Goal: Navigation & Orientation: Find specific page/section

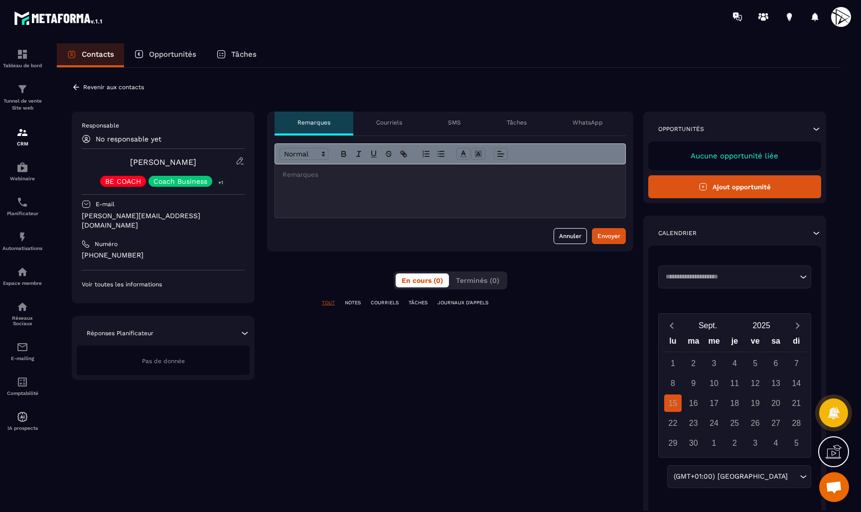
click at [476, 293] on div "**********" at bounding box center [450, 317] width 366 height 411
click at [482, 278] on span "Terminés (0)" at bounding box center [477, 280] width 43 height 8
click at [412, 274] on button "En cours (0)" at bounding box center [422, 280] width 54 height 14
click at [26, 338] on link "E-mailing" at bounding box center [22, 351] width 40 height 35
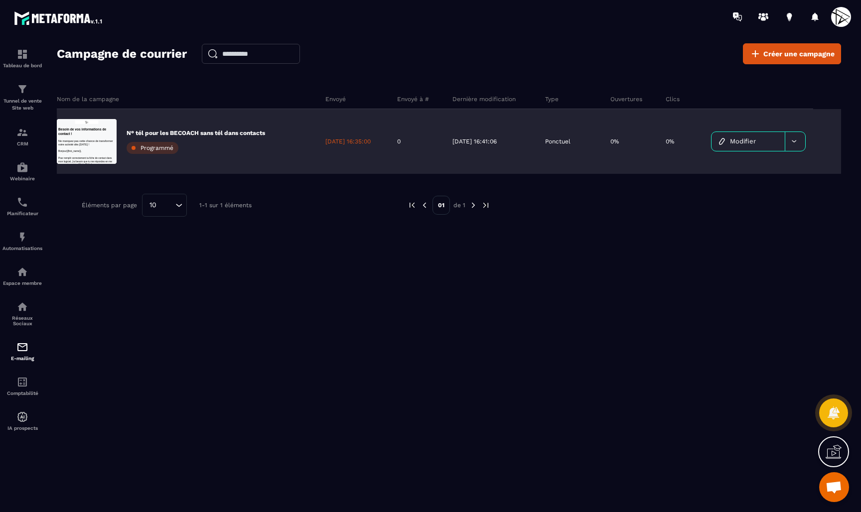
click at [131, 130] on p "N° tél pour les BECOACH sans tél dans contacts" at bounding box center [196, 133] width 138 height 8
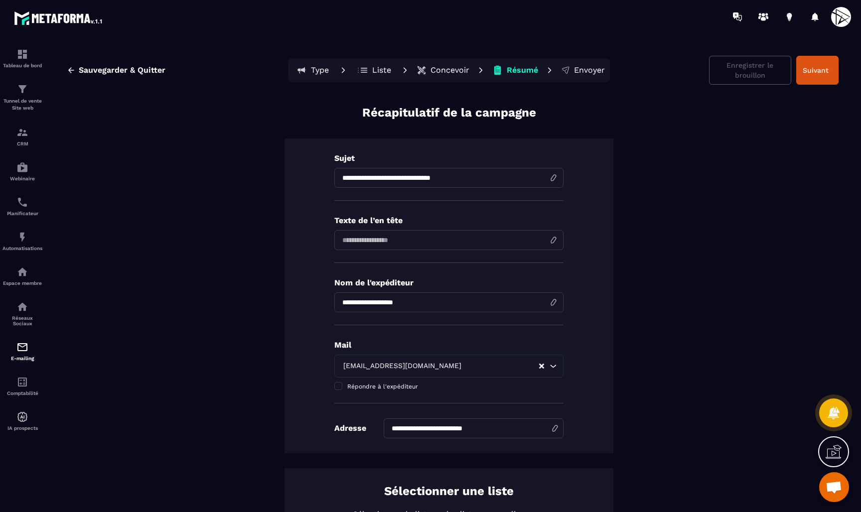
click at [450, 69] on p "Concevoir" at bounding box center [449, 70] width 39 height 10
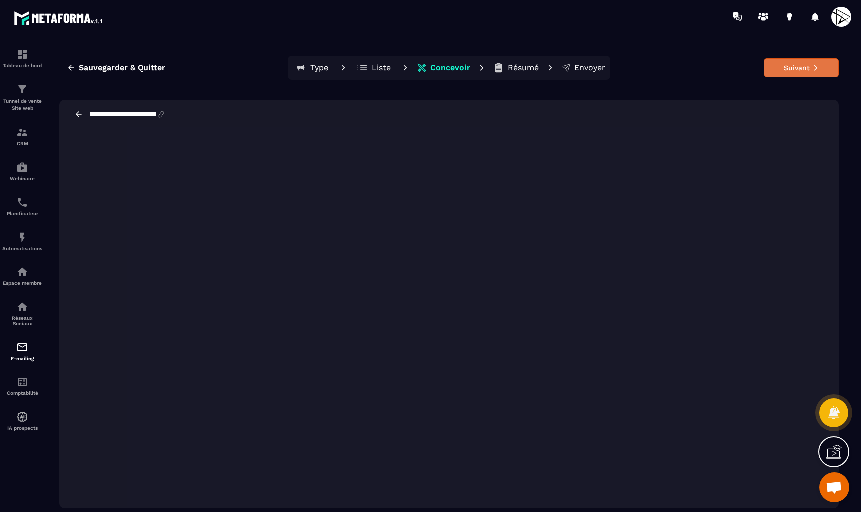
click at [787, 72] on button "Suivant" at bounding box center [801, 67] width 75 height 19
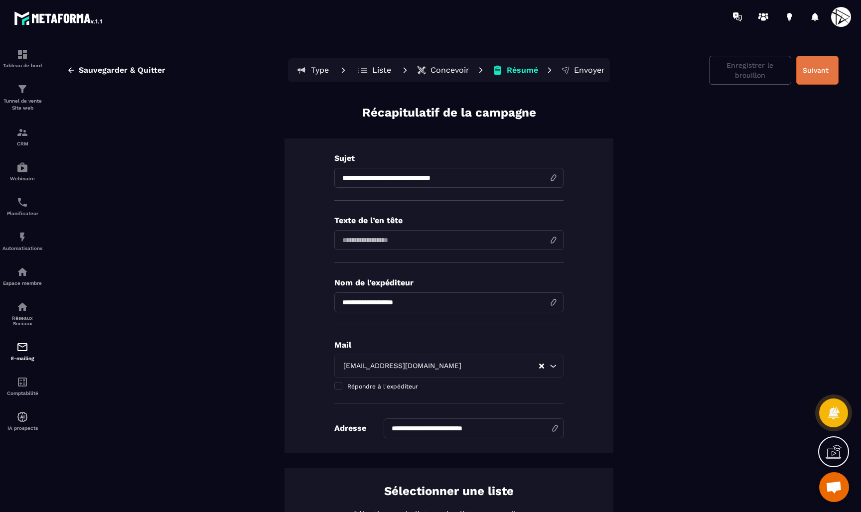
click at [810, 70] on button "Suivant" at bounding box center [817, 70] width 42 height 29
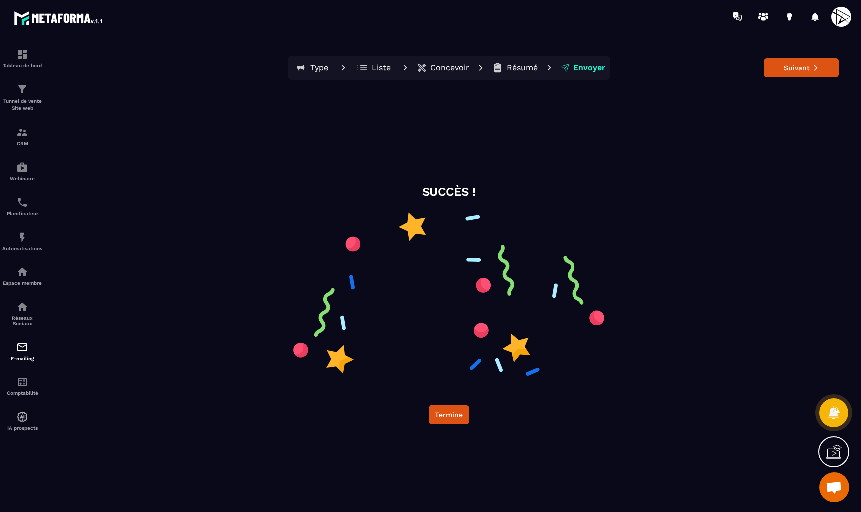
click at [810, 70] on button "Suivant" at bounding box center [801, 67] width 75 height 19
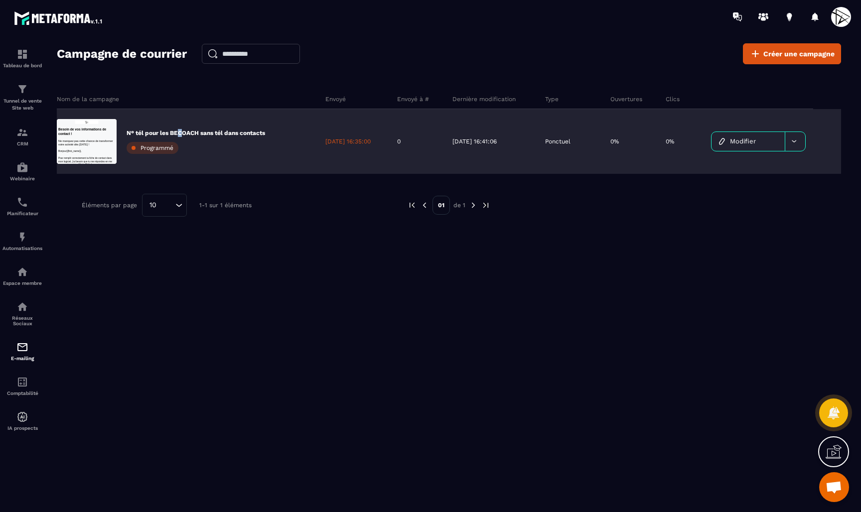
click at [180, 133] on p "N° tél pour les BECOACH sans tél dans contacts" at bounding box center [196, 133] width 138 height 8
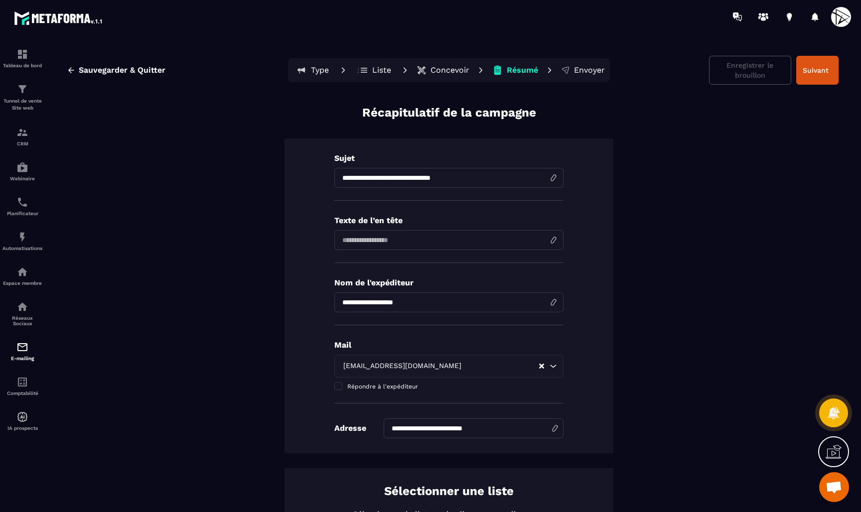
click at [449, 67] on p "Concevoir" at bounding box center [449, 70] width 39 height 10
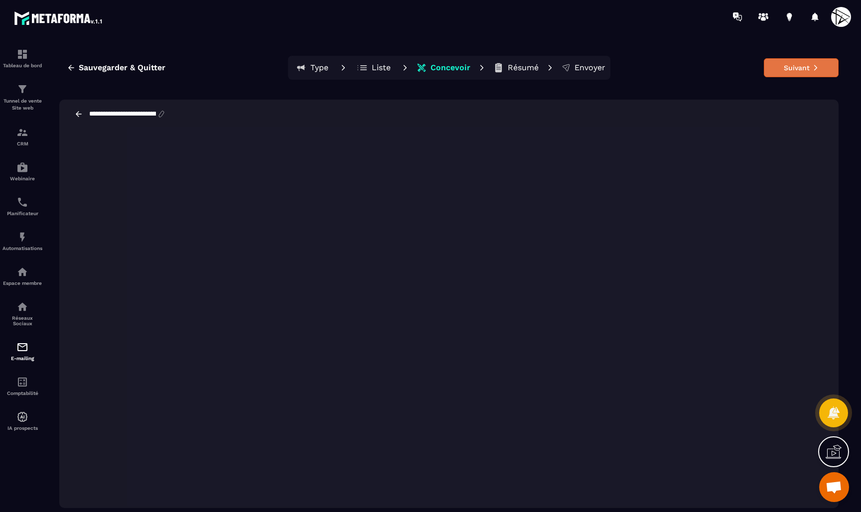
click at [776, 73] on button "Suivant" at bounding box center [801, 67] width 75 height 19
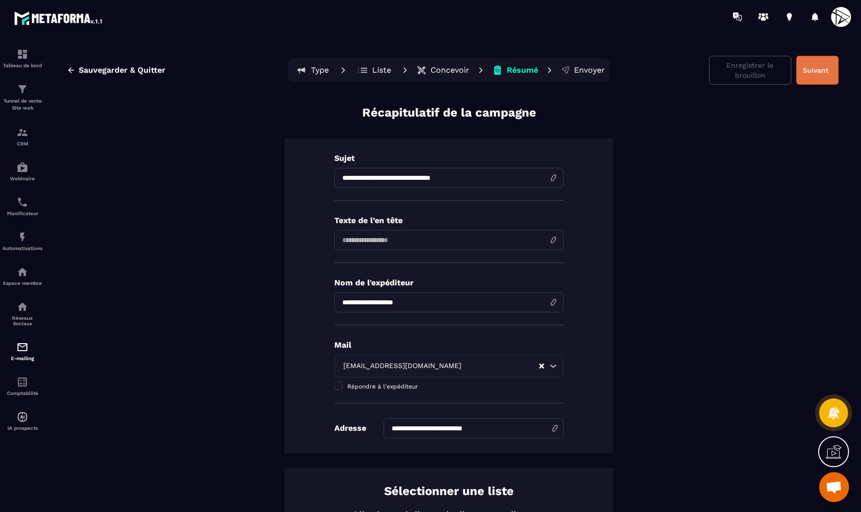
click at [810, 68] on button "Suivant" at bounding box center [817, 70] width 42 height 29
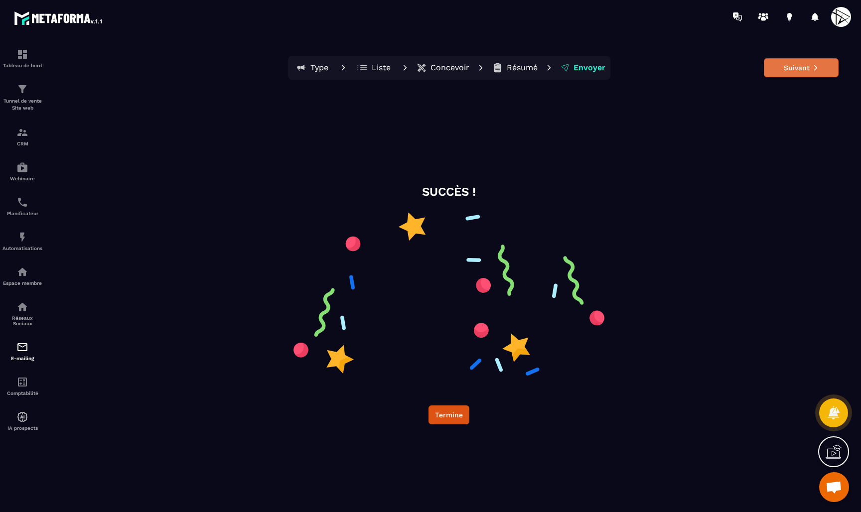
click at [802, 72] on button "Suivant" at bounding box center [801, 67] width 75 height 19
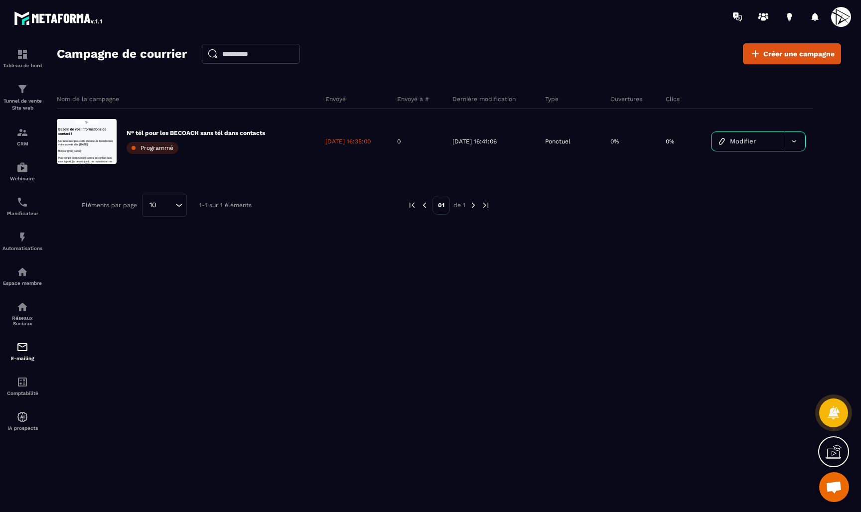
click at [451, 295] on div "Nom de la campagne Envoyé Envoyé à # Dernière modification Type Ouvertures Clic…" at bounding box center [449, 190] width 784 height 222
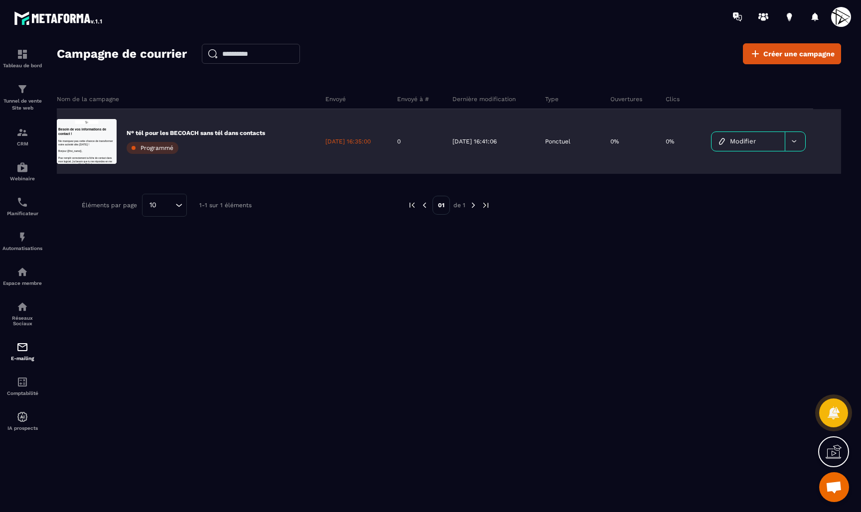
click at [798, 142] on div at bounding box center [794, 141] width 20 height 19
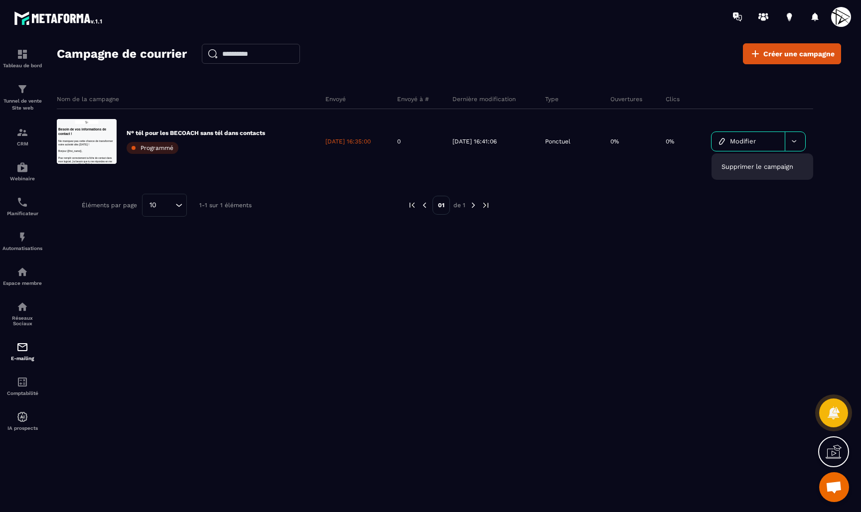
click at [778, 275] on div "Nom de la campagne Envoyé Envoyé à # Dernière modification Type Ouvertures Clic…" at bounding box center [449, 178] width 784 height 199
click at [828, 483] on span "Ouvrir le chat" at bounding box center [833, 488] width 16 height 14
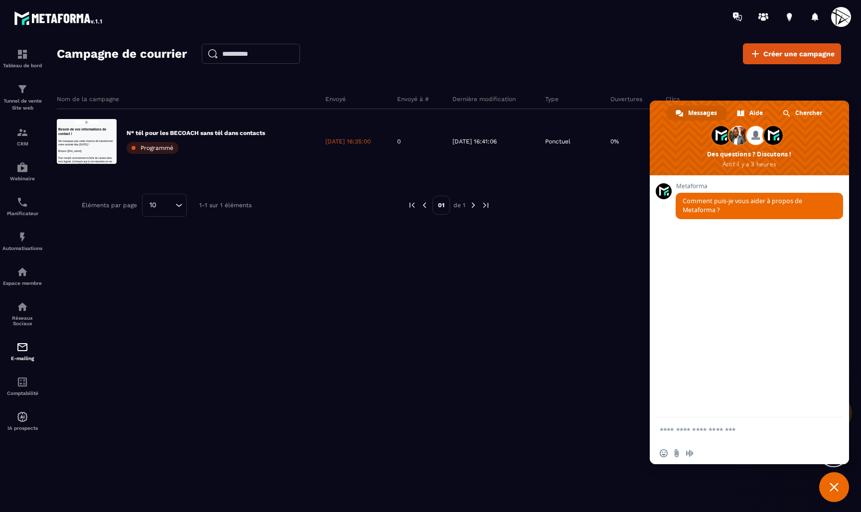
click at [683, 435] on form at bounding box center [737, 430] width 157 height 27
click at [696, 428] on textarea "Entrez votre message..." at bounding box center [737, 430] width 157 height 9
type textarea "*******"
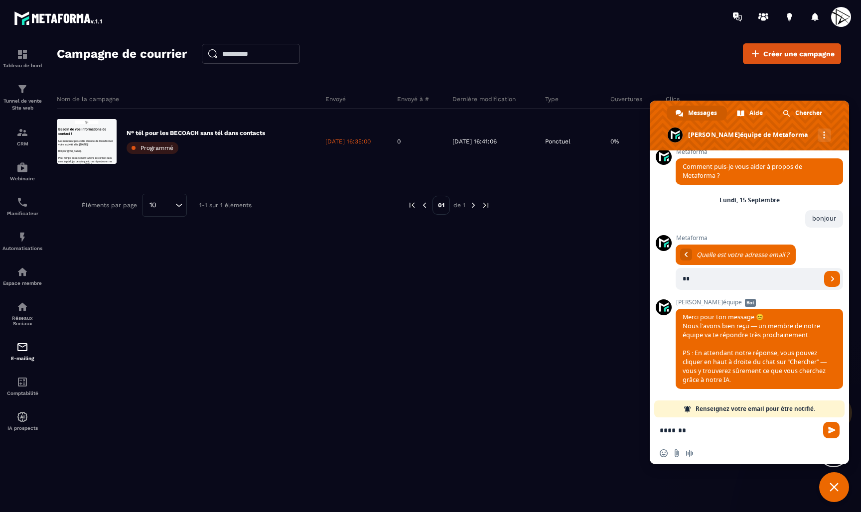
scroll to position [9, 0]
type input "**"
click at [695, 426] on textarea "*******" at bounding box center [737, 430] width 157 height 9
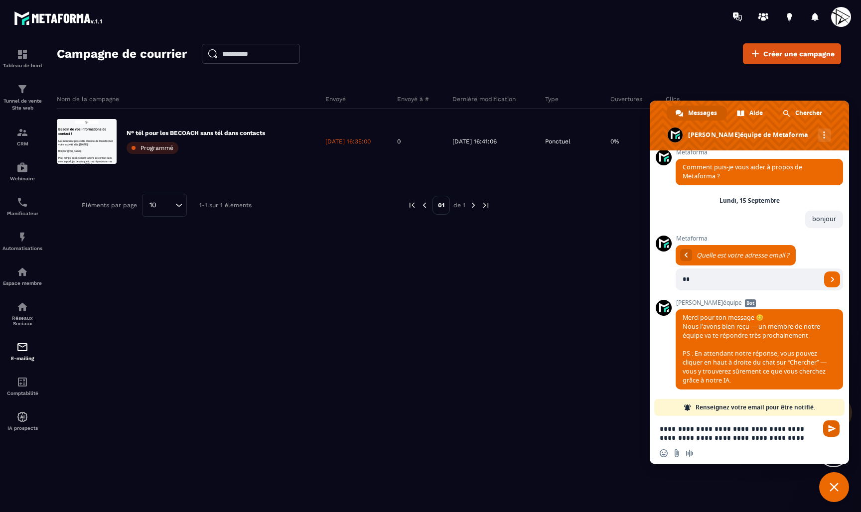
type textarea "**********"
click at [825, 431] on span "Envoyer" at bounding box center [831, 428] width 16 height 16
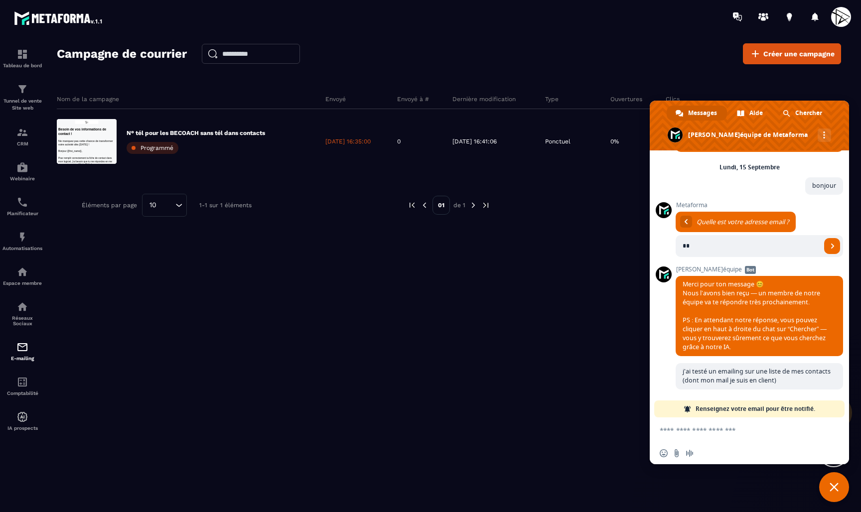
click at [720, 432] on textarea "Entrez votre message..." at bounding box center [737, 430] width 157 height 9
type textarea "**"
type input "*****"
click at [707, 432] on textarea "**" at bounding box center [737, 430] width 157 height 9
type textarea "**********"
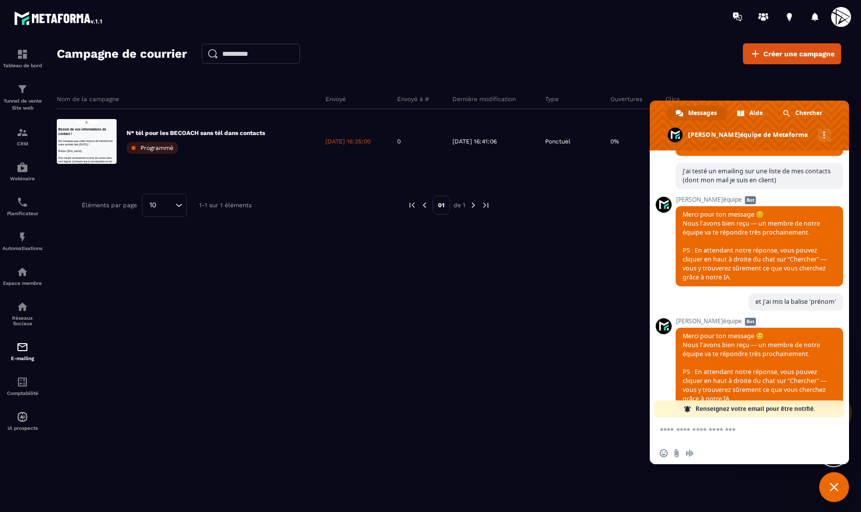
scroll to position [261, 0]
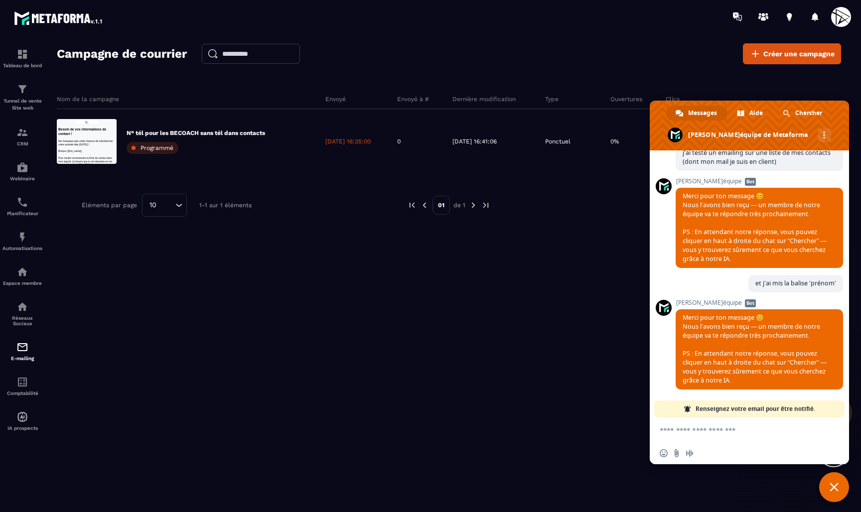
click at [734, 421] on form at bounding box center [737, 430] width 157 height 27
click at [718, 430] on textarea "Entrez votre message..." at bounding box center [737, 430] width 157 height 9
type textarea "**********"
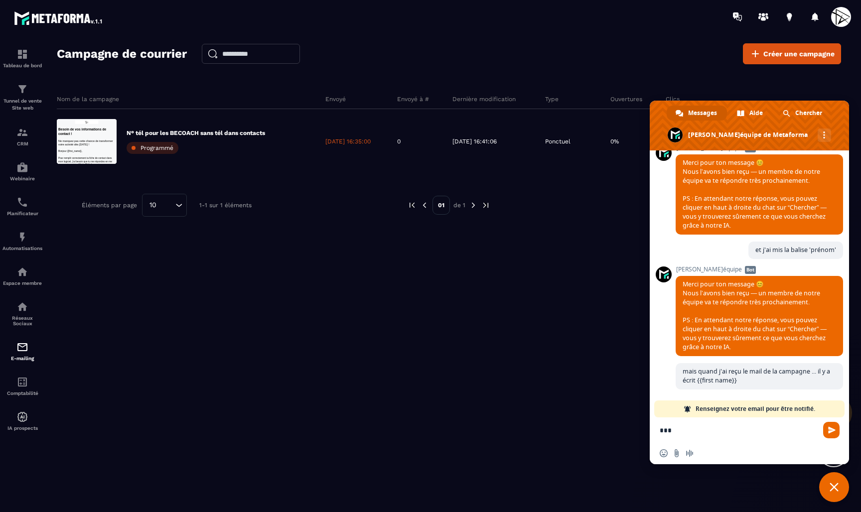
type textarea "***"
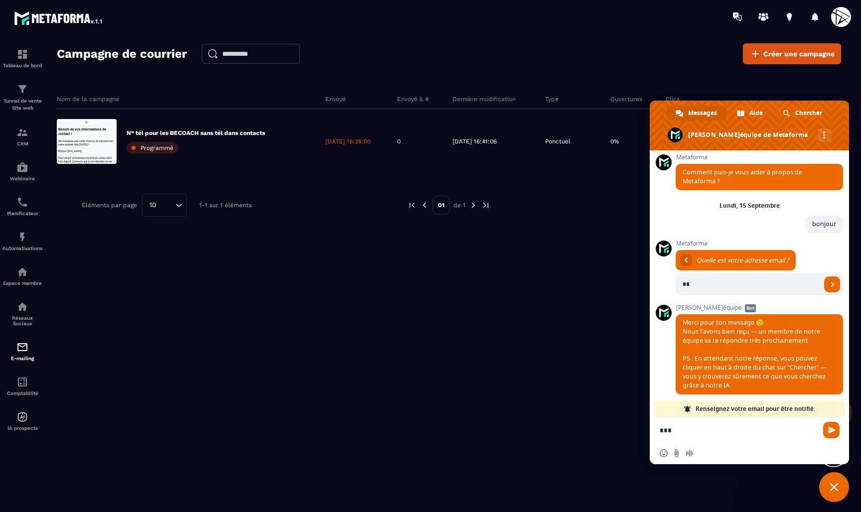
type input "*"
click at [810, 256] on span "**********" at bounding box center [758, 273] width 167 height 47
drag, startPoint x: 708, startPoint y: 286, endPoint x: 747, endPoint y: 287, distance: 39.4
click at [747, 287] on input "**********" at bounding box center [747, 284] width 145 height 22
click at [702, 288] on input "**********" at bounding box center [747, 284] width 145 height 22
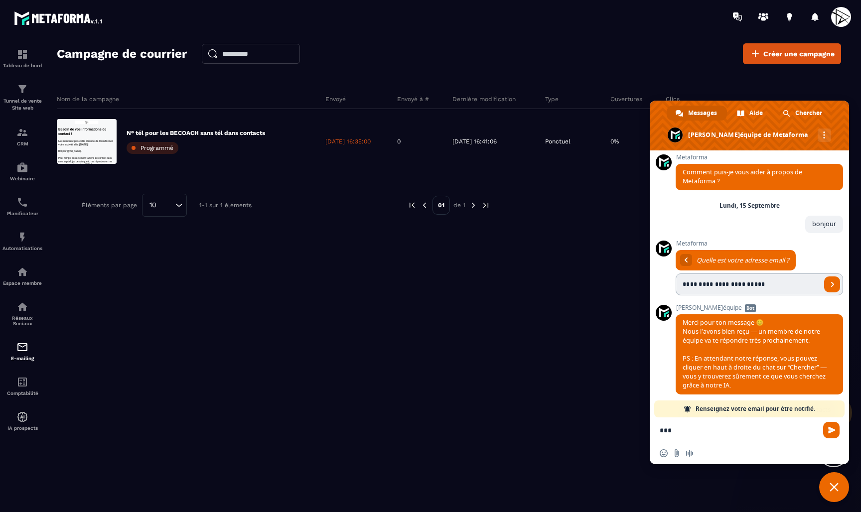
click at [702, 288] on input "**********" at bounding box center [747, 284] width 145 height 22
type input "**********"
click at [830, 285] on span "Envoyer" at bounding box center [832, 284] width 5 height 5
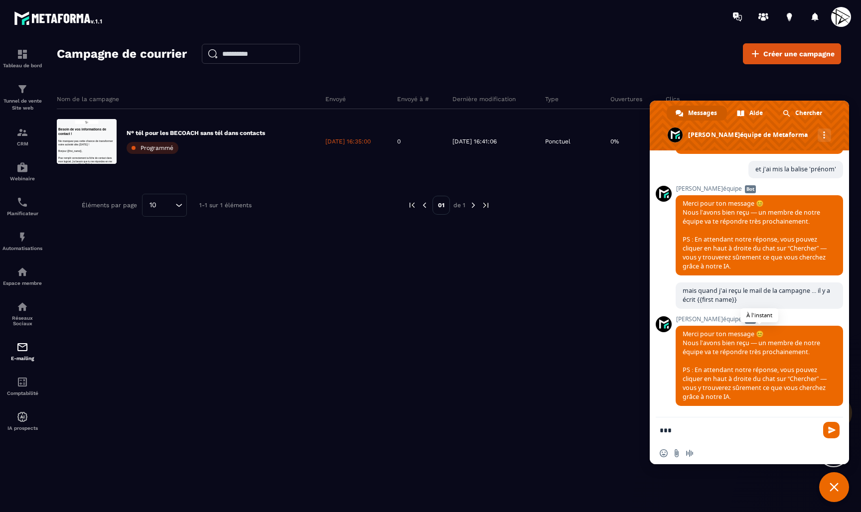
scroll to position [310, 0]
click at [688, 435] on form "***" at bounding box center [737, 430] width 157 height 27
drag, startPoint x: 679, startPoint y: 430, endPoint x: 650, endPoint y: 431, distance: 28.4
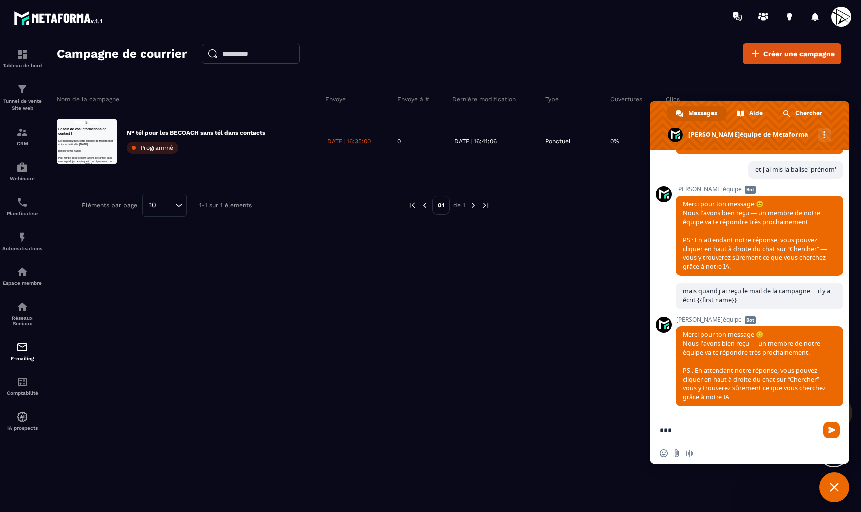
click at [650, 431] on div "***" at bounding box center [748, 430] width 199 height 27
type textarea "**********"
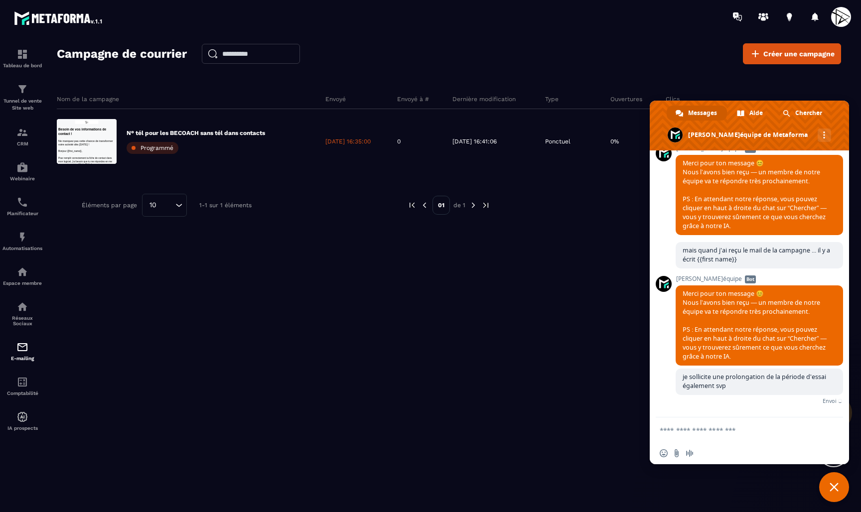
scroll to position [344, 0]
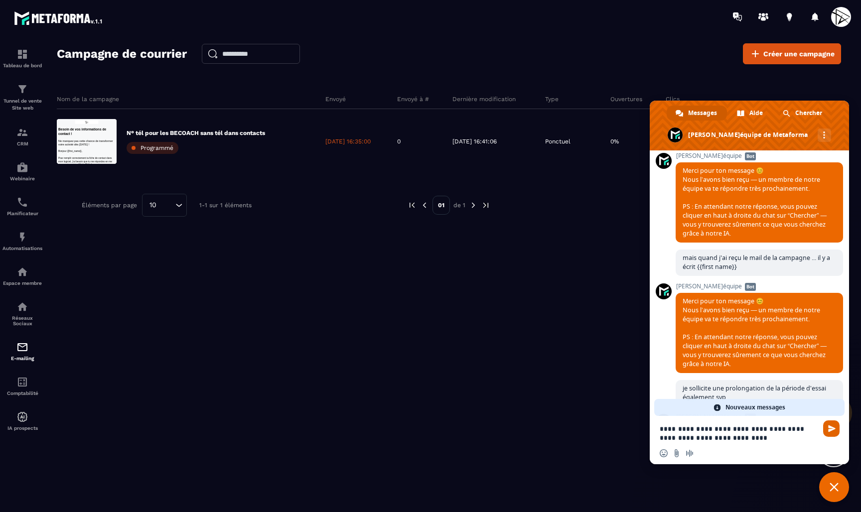
type textarea "**********"
click at [836, 434] on span "Envoyer" at bounding box center [831, 428] width 16 height 16
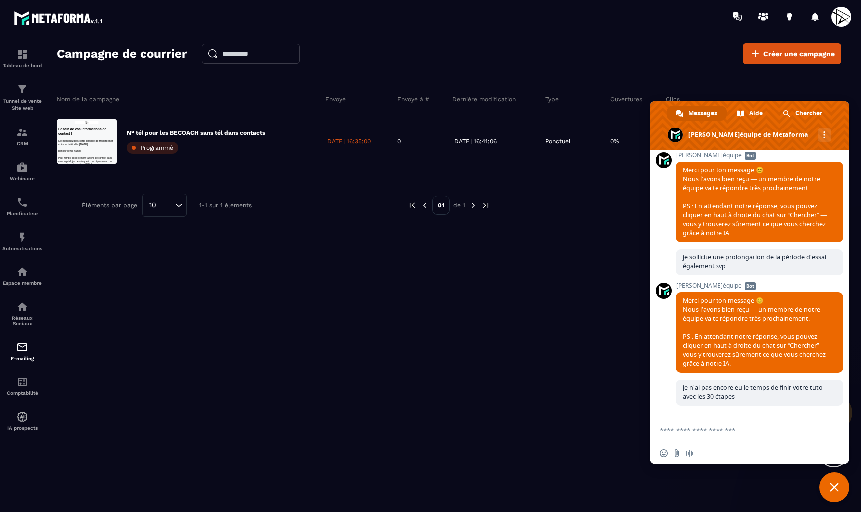
scroll to position [474, 0]
click at [697, 430] on textarea "Entrez votre message..." at bounding box center [737, 430] width 157 height 9
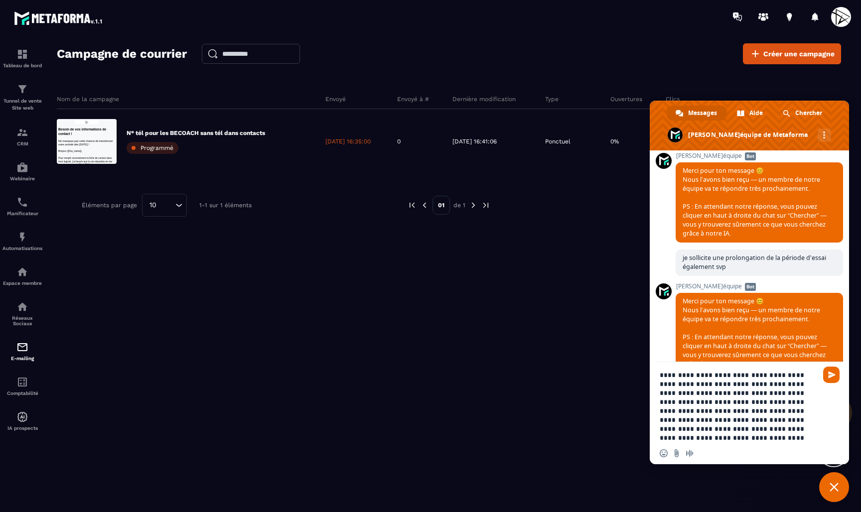
type textarea "**********"
click at [820, 371] on div "**********" at bounding box center [748, 403] width 199 height 82
click at [829, 371] on span "Envoyer" at bounding box center [831, 375] width 16 height 16
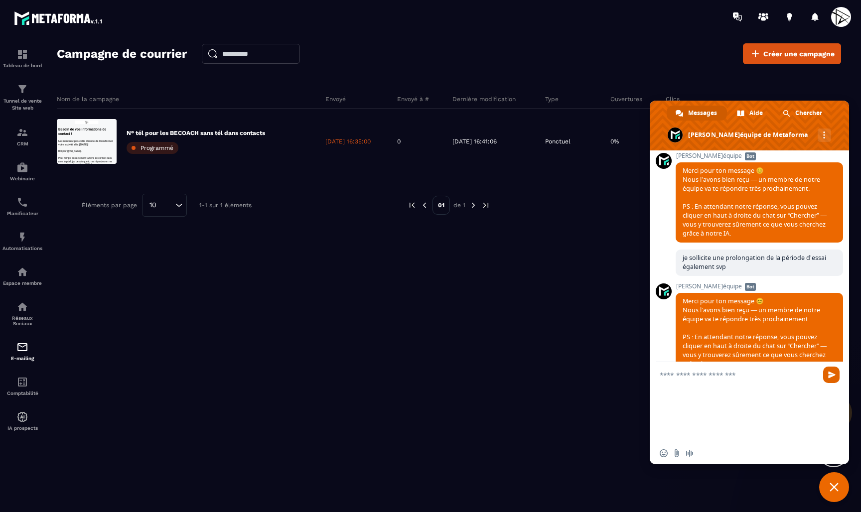
scroll to position [557, 0]
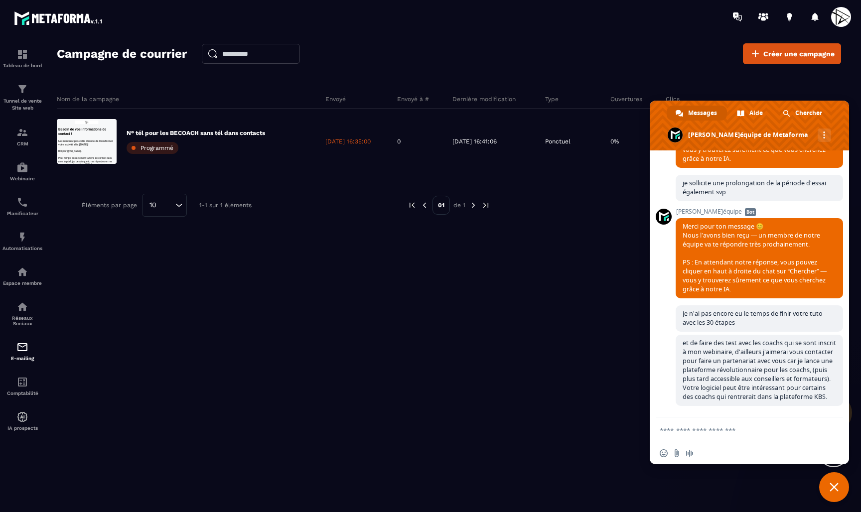
click at [834, 481] on span "Fermer le chat" at bounding box center [834, 487] width 30 height 30
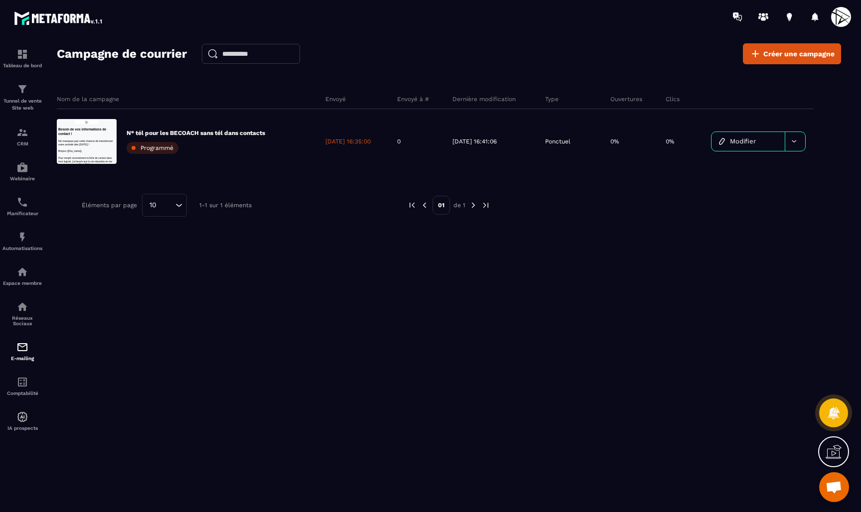
click at [711, 392] on div "Campagne de courrier Créer une campagne Nom de la campagne Envoyé Envoyé à # De…" at bounding box center [449, 281] width 784 height 477
click at [32, 57] on div "Tableau de bord" at bounding box center [22, 58] width 40 height 20
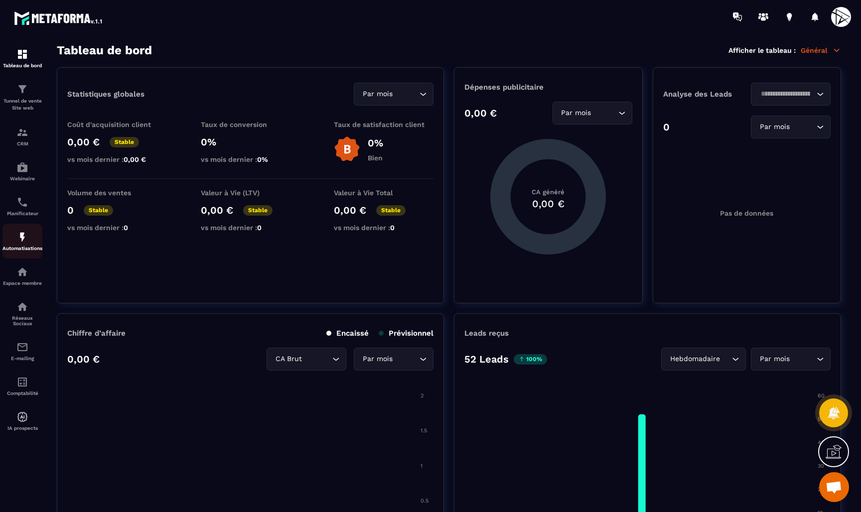
click at [22, 240] on img at bounding box center [22, 237] width 12 height 12
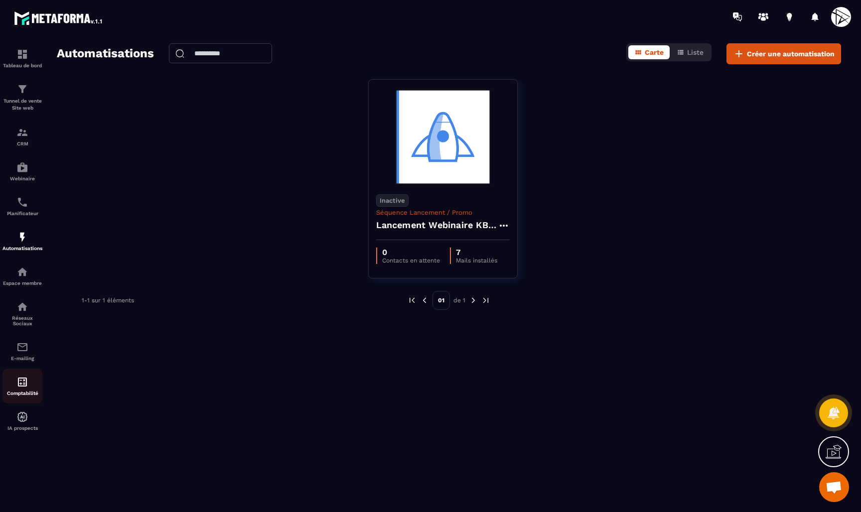
click at [23, 376] on img at bounding box center [22, 382] width 12 height 12
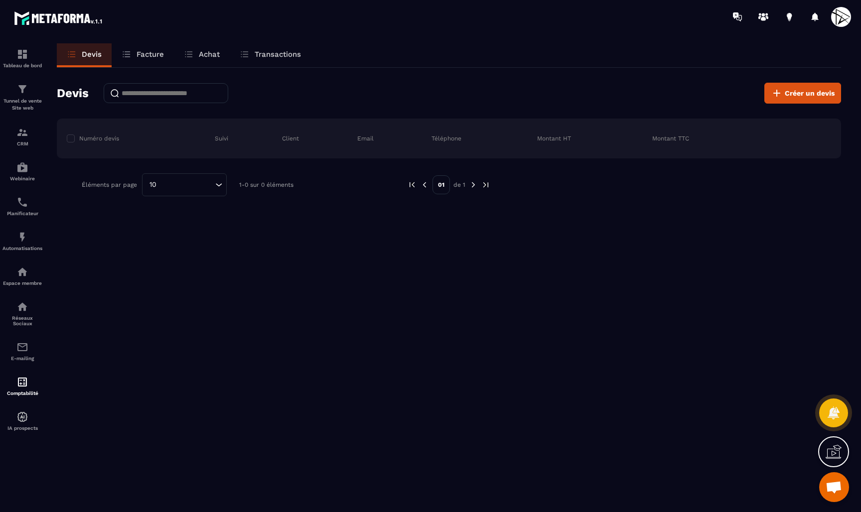
click at [147, 52] on p "Facture" at bounding box center [149, 54] width 27 height 9
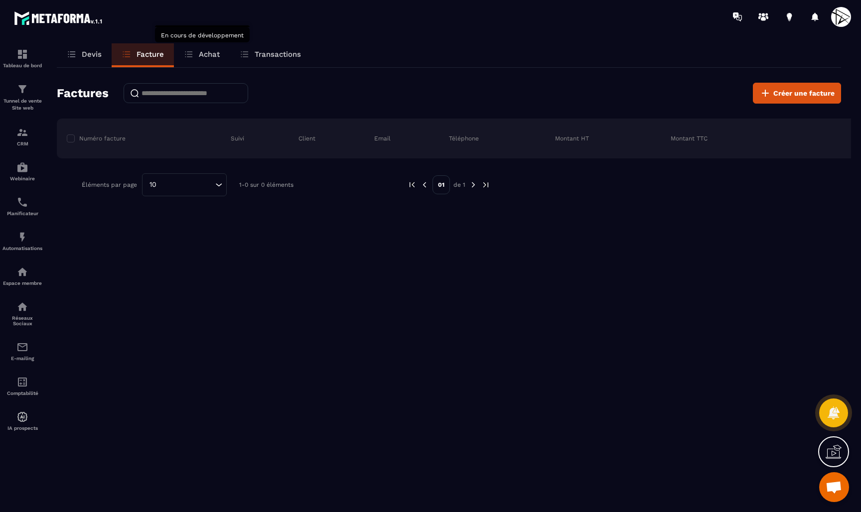
click at [210, 60] on div "Achat" at bounding box center [202, 55] width 56 height 24
click at [269, 57] on p "Transactions" at bounding box center [278, 54] width 46 height 9
click at [206, 52] on p "Achat" at bounding box center [209, 54] width 21 height 9
click at [196, 56] on div "Achat" at bounding box center [202, 55] width 56 height 24
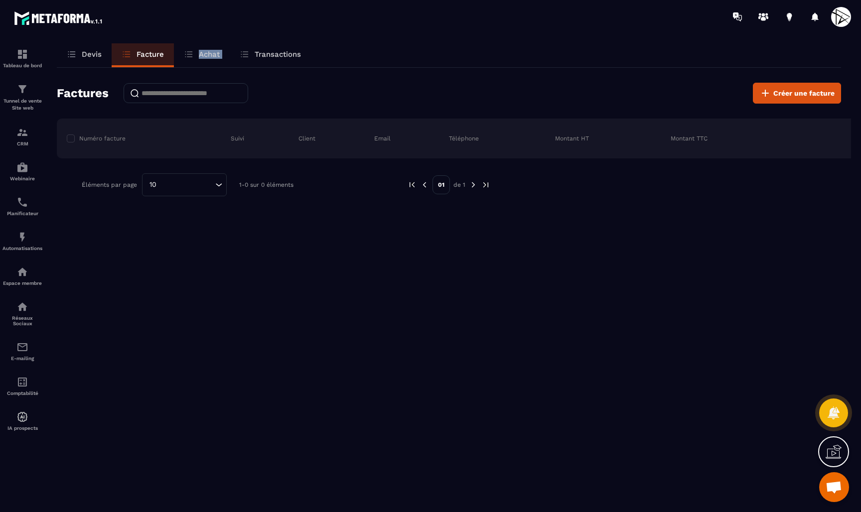
click at [196, 56] on div "Achat" at bounding box center [202, 55] width 56 height 24
click at [300, 61] on div "Transactions" at bounding box center [270, 55] width 81 height 24
click at [277, 53] on p "Transactions" at bounding box center [278, 54] width 46 height 9
click at [99, 54] on p "Devis" at bounding box center [92, 54] width 20 height 9
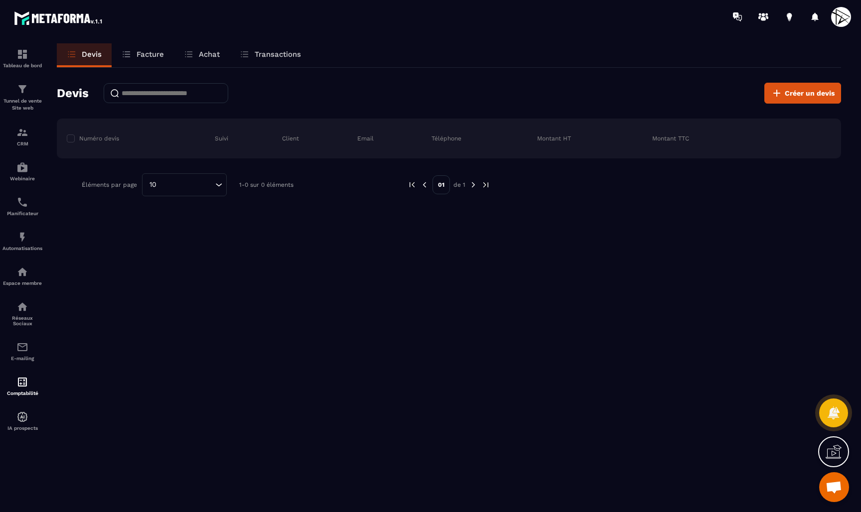
click at [144, 54] on p "Facture" at bounding box center [149, 54] width 27 height 9
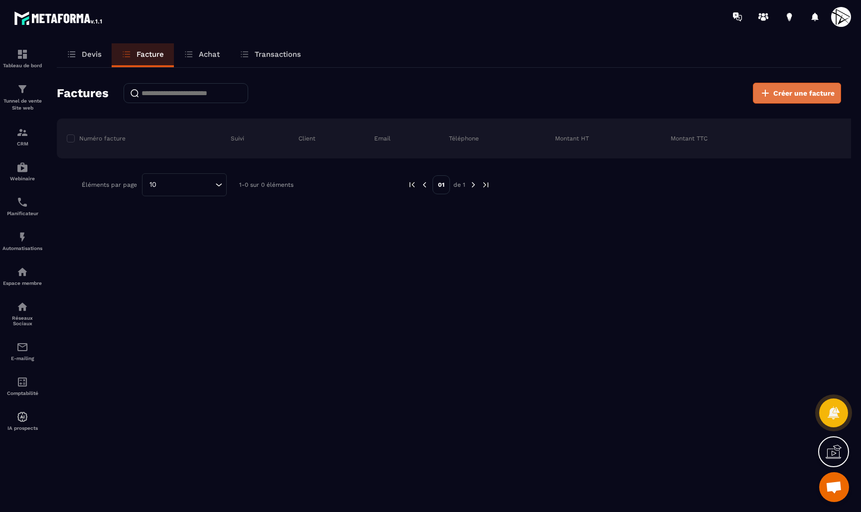
click at [777, 99] on button "Créer une facture" at bounding box center [797, 93] width 88 height 21
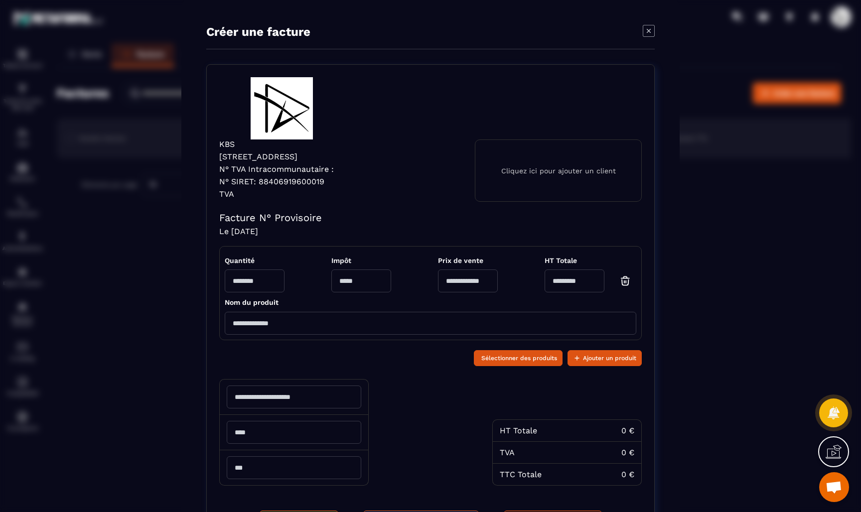
click at [556, 173] on p "Cliquez ici pour ajouter un client" at bounding box center [558, 171] width 115 height 8
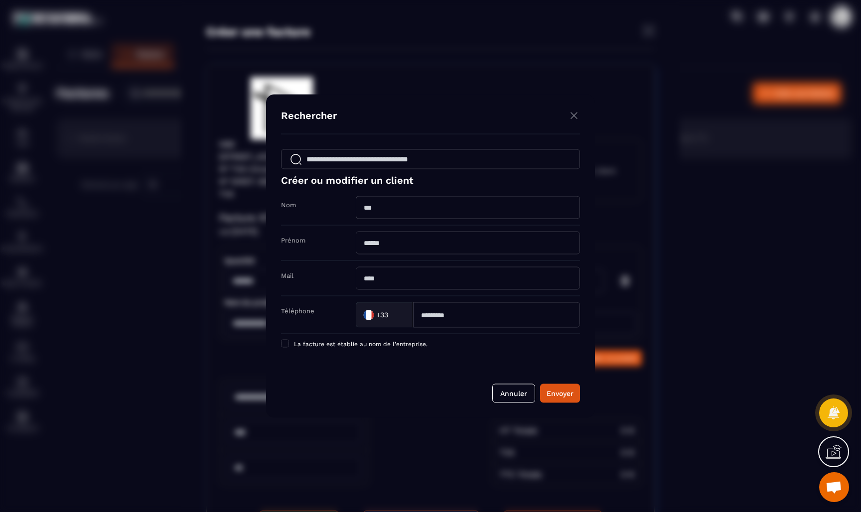
click at [575, 117] on img "Modal window" at bounding box center [574, 116] width 12 height 12
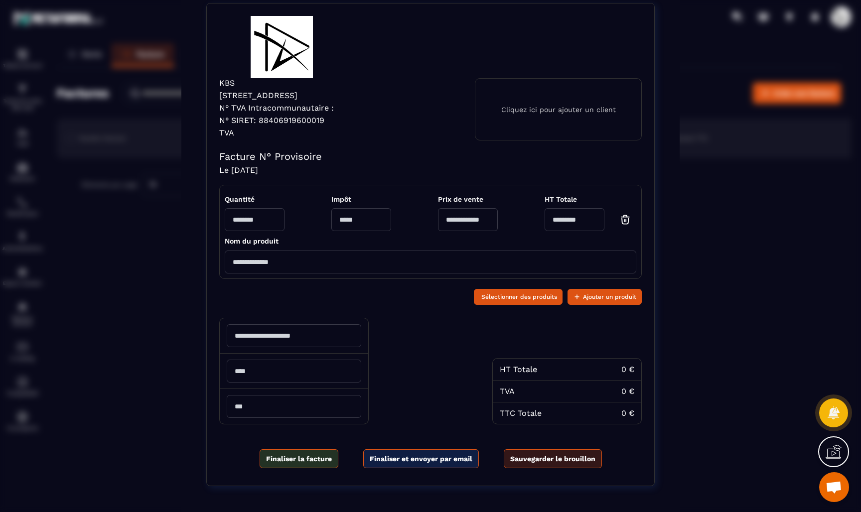
scroll to position [69, 0]
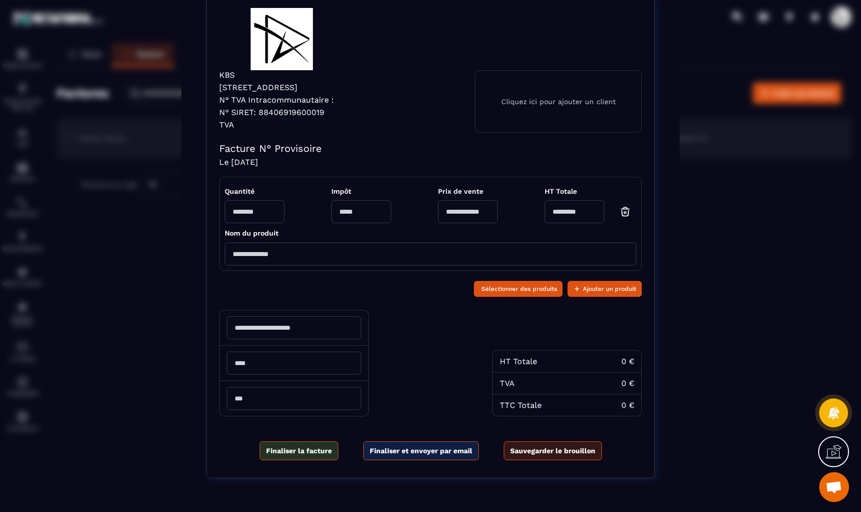
click at [352, 209] on input "Modal window" at bounding box center [361, 211] width 60 height 23
click at [251, 216] on input "Modal window" at bounding box center [255, 211] width 60 height 23
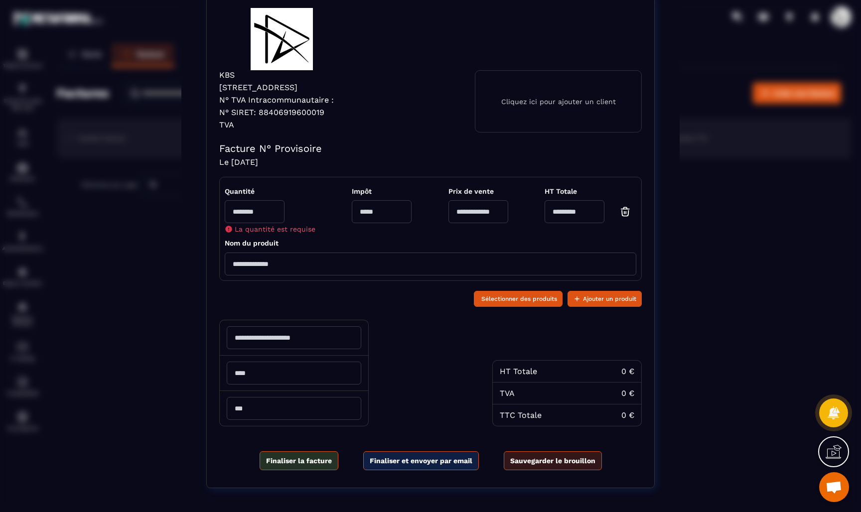
click at [262, 218] on input "Modal window" at bounding box center [255, 211] width 60 height 23
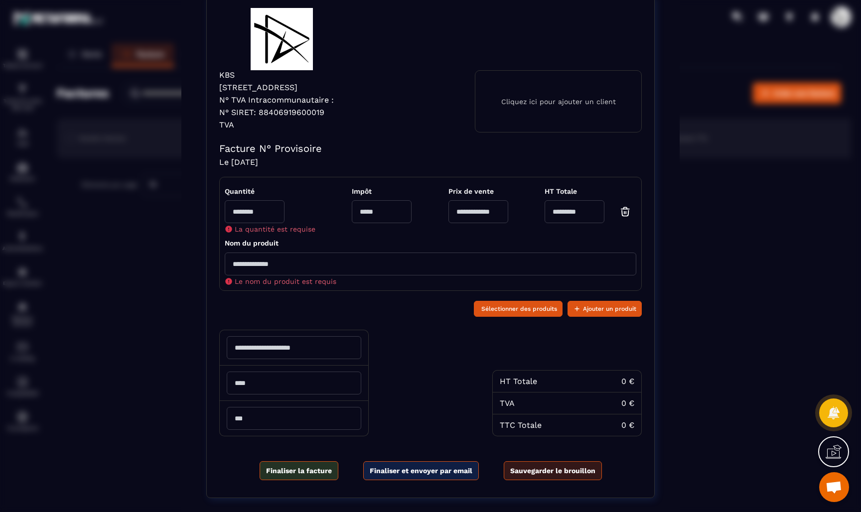
type input "*"
click at [276, 260] on input "Modal window" at bounding box center [430, 264] width 411 height 23
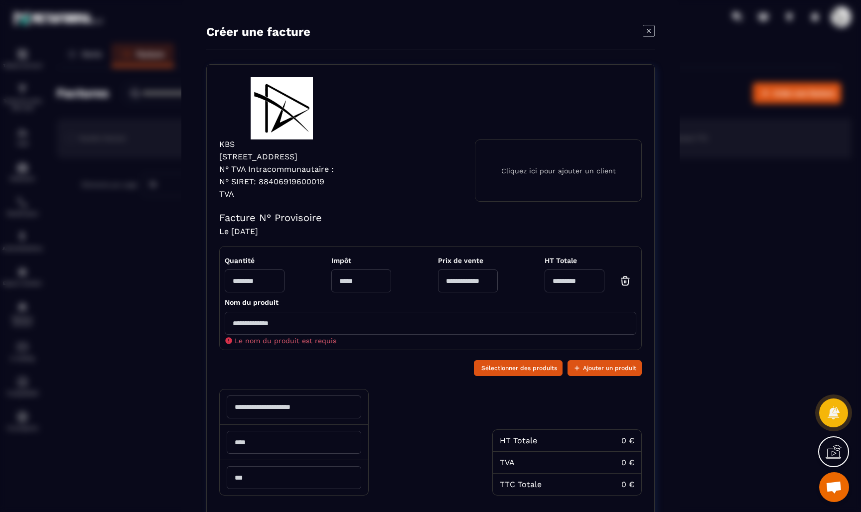
scroll to position [0, 0]
click at [648, 27] on icon "Modal window" at bounding box center [648, 31] width 12 height 12
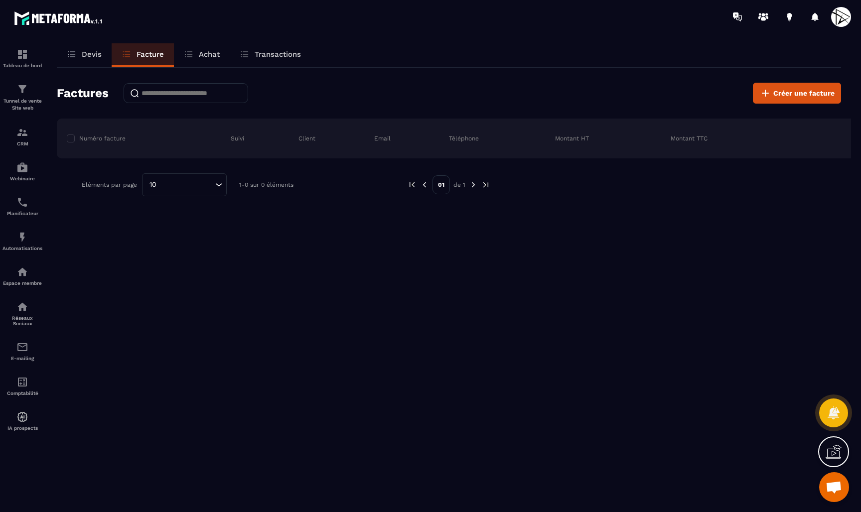
click at [258, 276] on div "Devis Facture Achat Transactions Factures Créer une facture Numéro facture Suiv…" at bounding box center [449, 286] width 804 height 487
click at [29, 87] on div "Tunnel de vente Site web" at bounding box center [22, 97] width 40 height 28
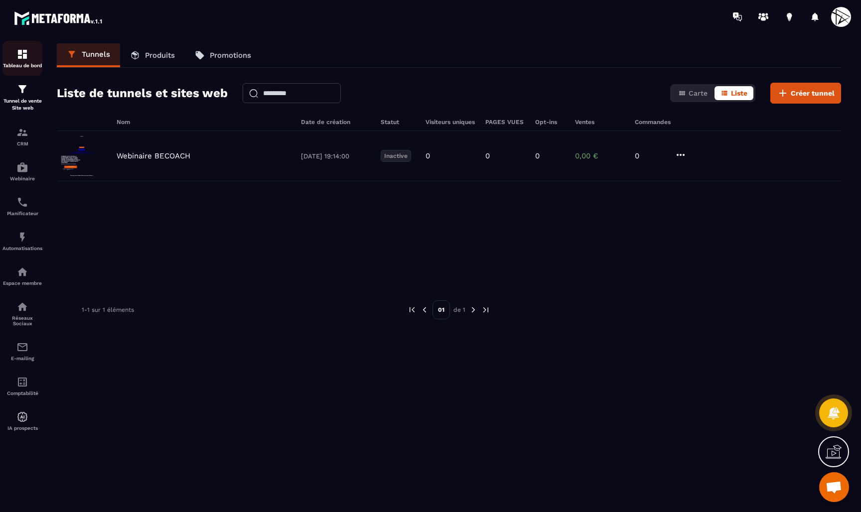
click at [24, 55] on img at bounding box center [22, 54] width 12 height 12
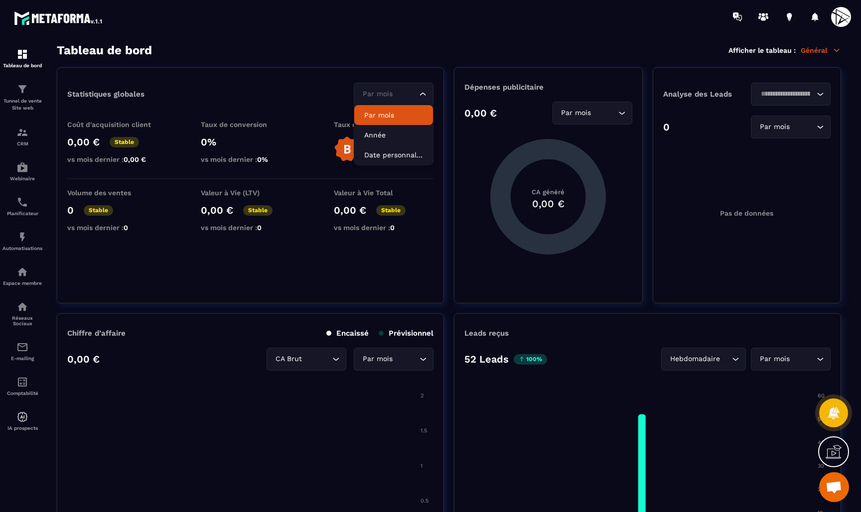
click at [392, 95] on div "Par mois" at bounding box center [388, 94] width 59 height 11
click at [387, 57] on section "Tableau de bord Afficher le tableau : Général Statistiques globales Par mois Lo…" at bounding box center [449, 277] width 804 height 469
click at [818, 49] on p "Général" at bounding box center [820, 50] width 40 height 9
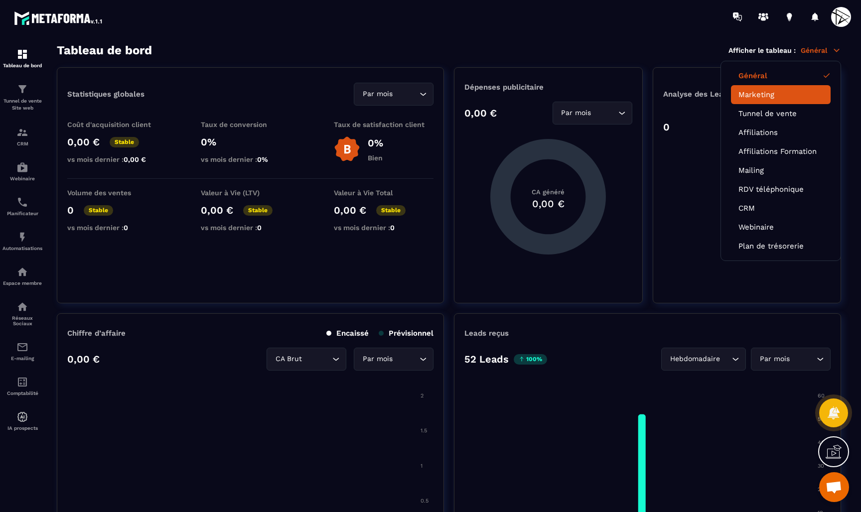
click at [762, 93] on link "Marketing" at bounding box center [780, 94] width 85 height 9
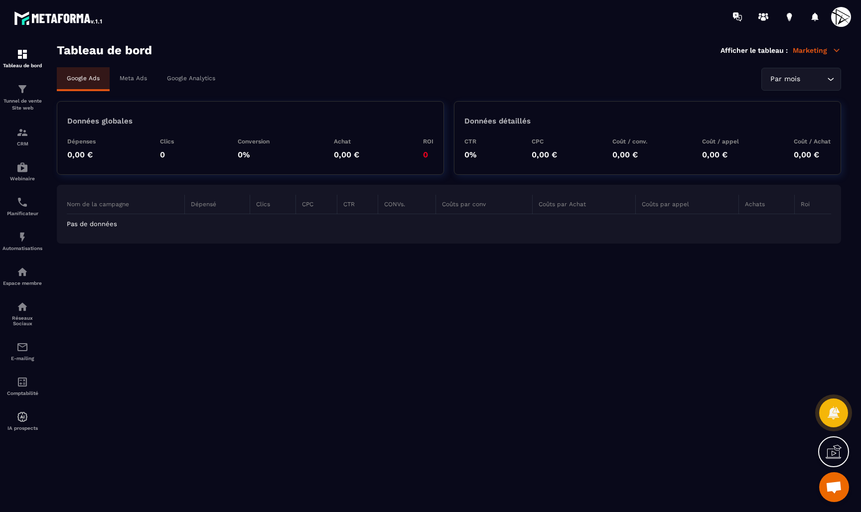
click at [822, 51] on p "Marketing" at bounding box center [816, 50] width 48 height 9
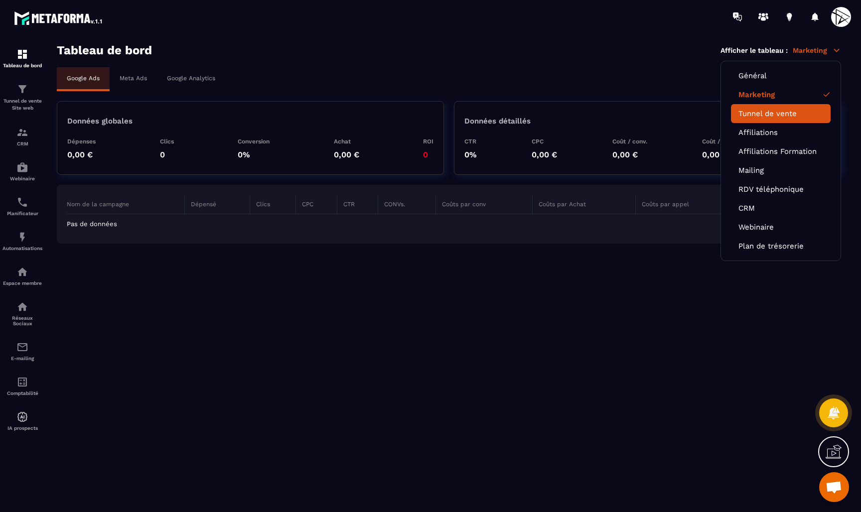
click at [765, 122] on li "Tunnel de vente" at bounding box center [781, 113] width 100 height 19
click at [752, 113] on link "Tunnel de vente" at bounding box center [780, 113] width 85 height 9
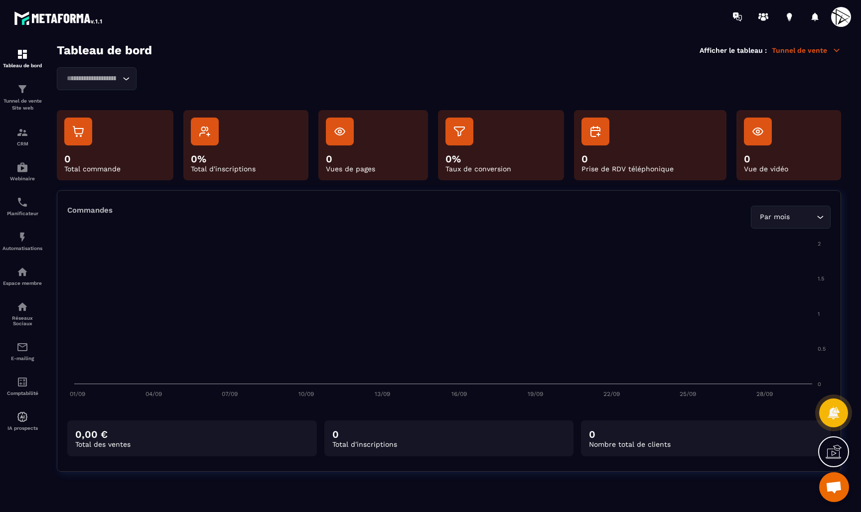
click at [804, 50] on p "Tunnel de vente" at bounding box center [805, 50] width 69 height 9
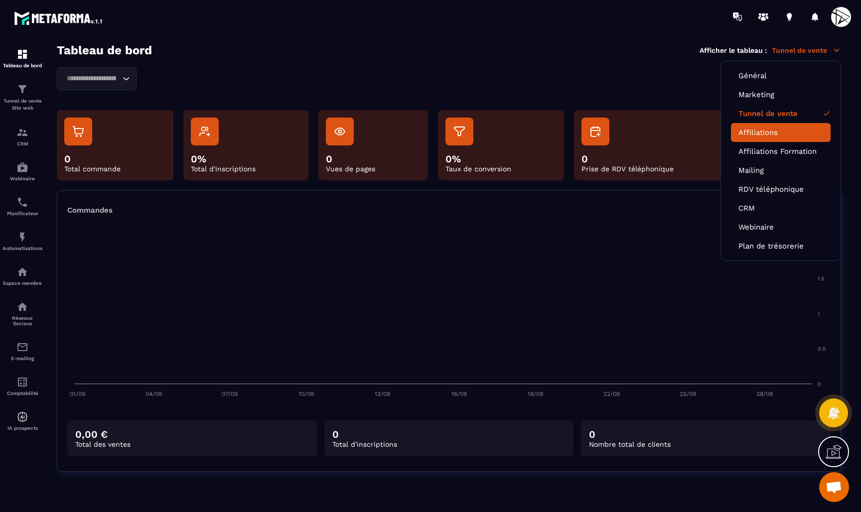
click at [752, 138] on li "Affiliations" at bounding box center [781, 132] width 100 height 19
click at [759, 132] on link "Affiliations" at bounding box center [780, 132] width 85 height 9
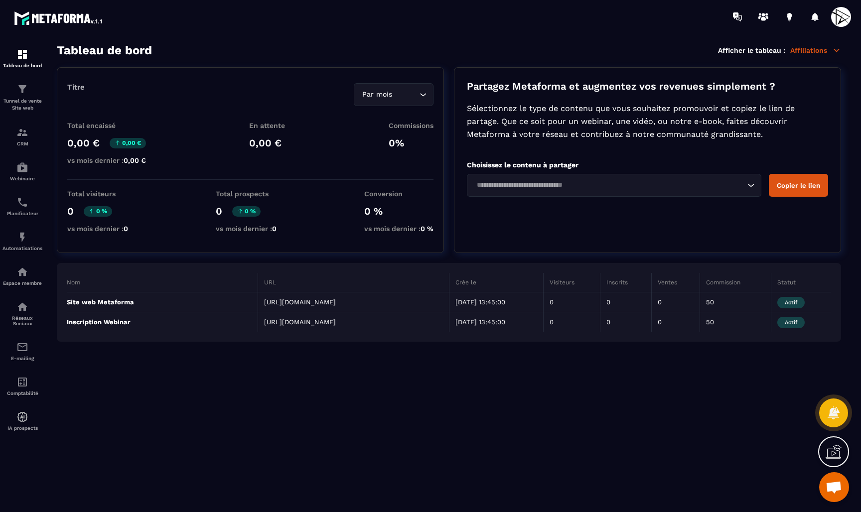
click at [616, 177] on div "Loading..." at bounding box center [614, 185] width 294 height 23
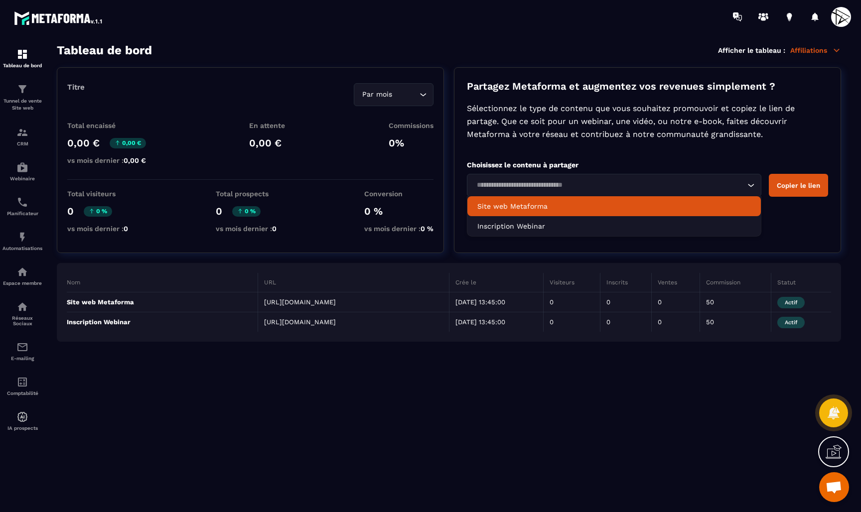
click at [633, 41] on section "Tableau de bord Tunnel de vente Site web CRM Webinaire Planificateur Automatisa…" at bounding box center [430, 277] width 861 height 489
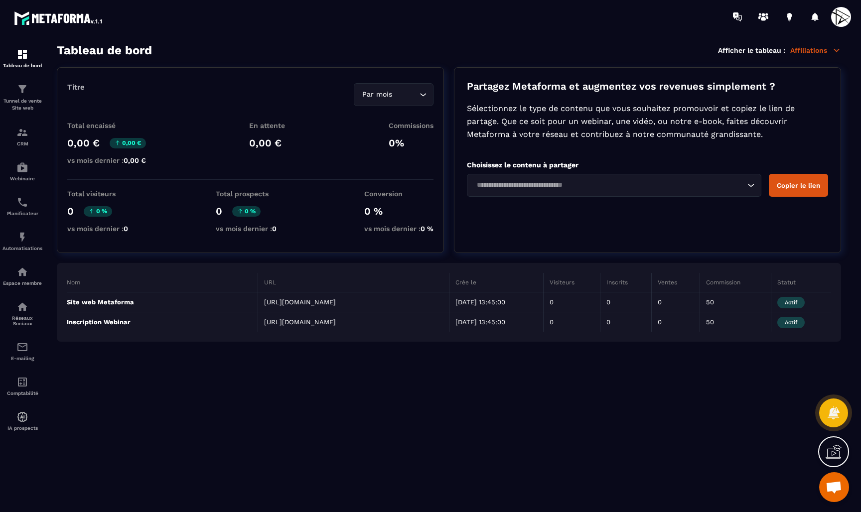
click at [809, 50] on p "Affiliations" at bounding box center [815, 50] width 51 height 9
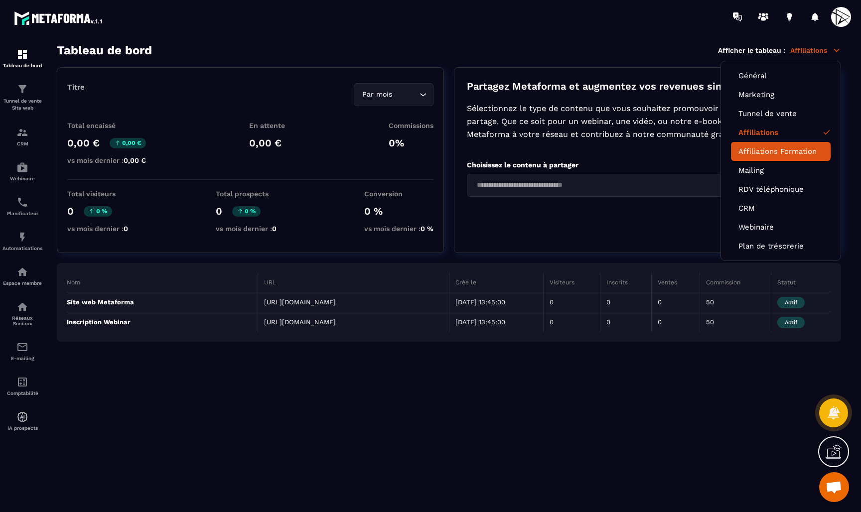
click at [767, 152] on link "Affiliations Formation" at bounding box center [780, 151] width 85 height 9
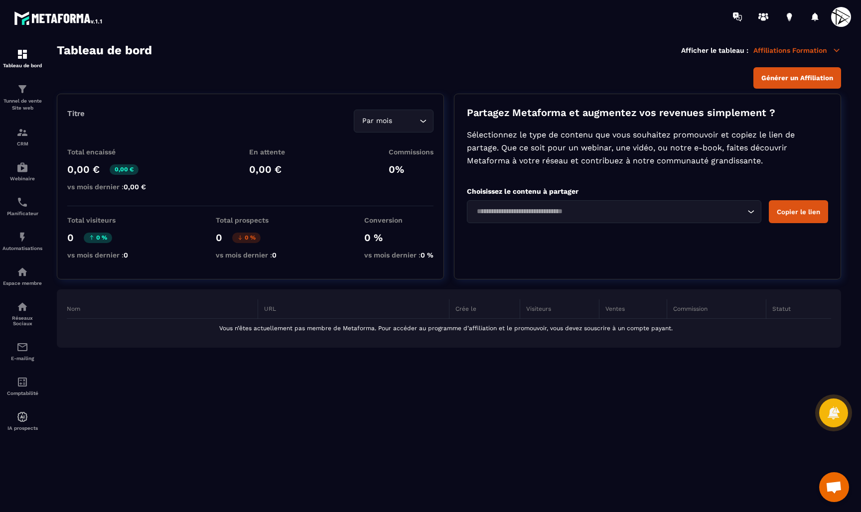
click at [825, 49] on p "Affiliations Formation" at bounding box center [797, 50] width 88 height 9
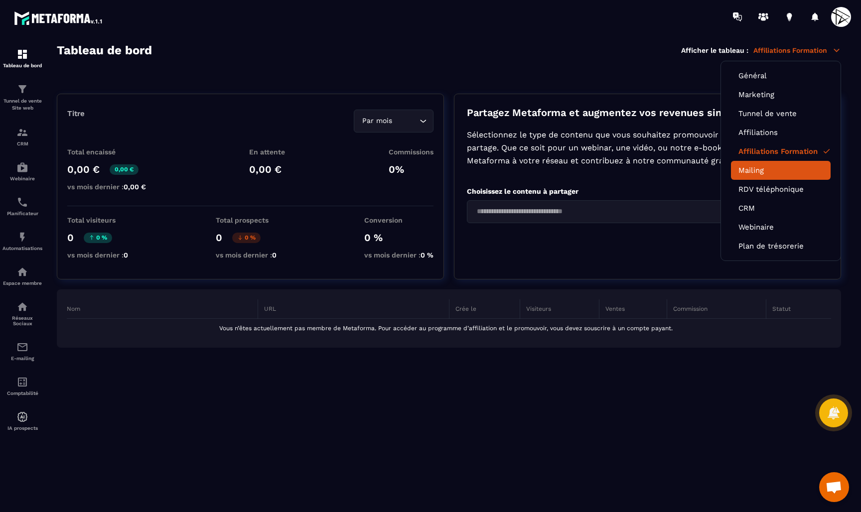
click at [752, 167] on link "Mailing" at bounding box center [780, 170] width 85 height 9
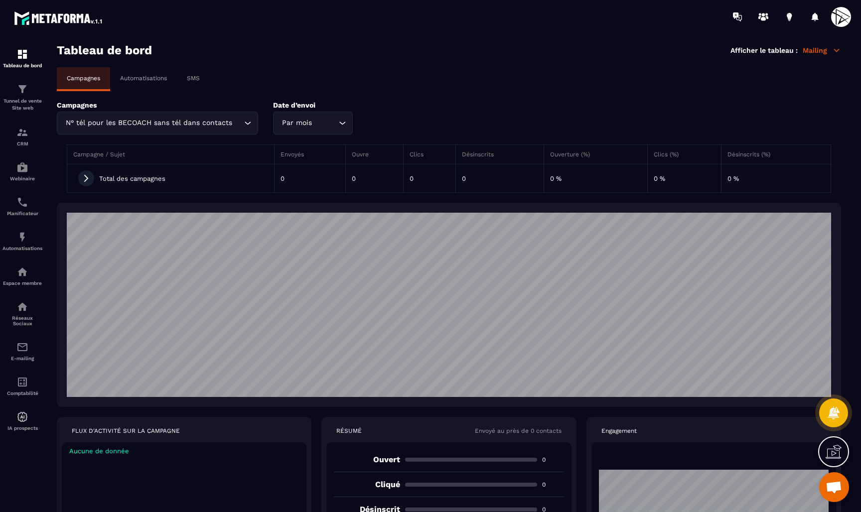
click at [818, 49] on p "Mailing" at bounding box center [821, 50] width 38 height 9
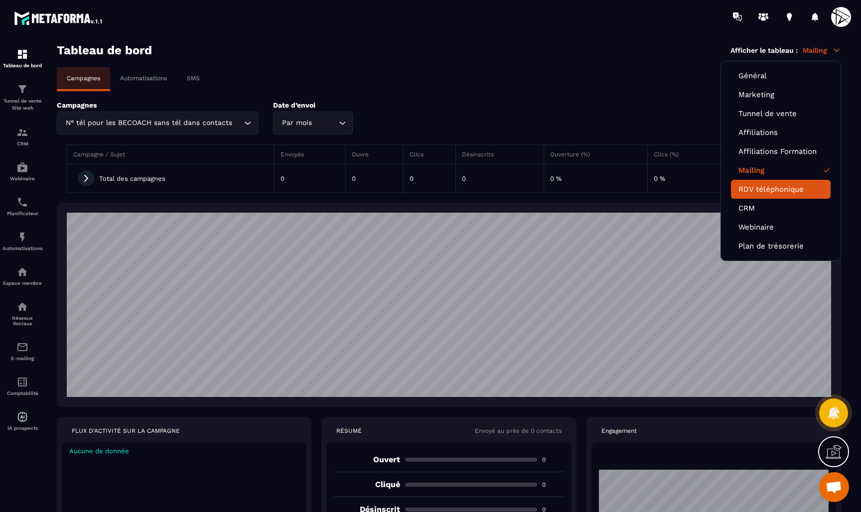
click at [758, 190] on link "RDV téléphonique" at bounding box center [780, 189] width 85 height 9
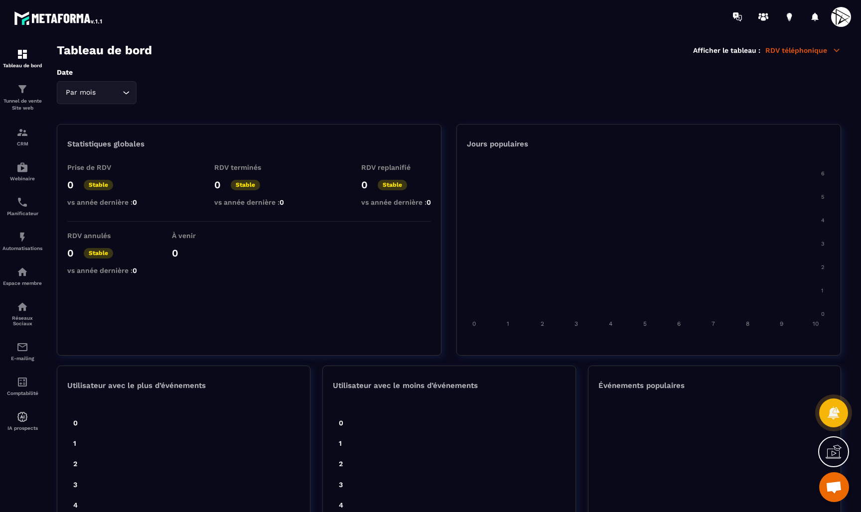
click at [806, 52] on p "RDV téléphonique" at bounding box center [803, 50] width 76 height 9
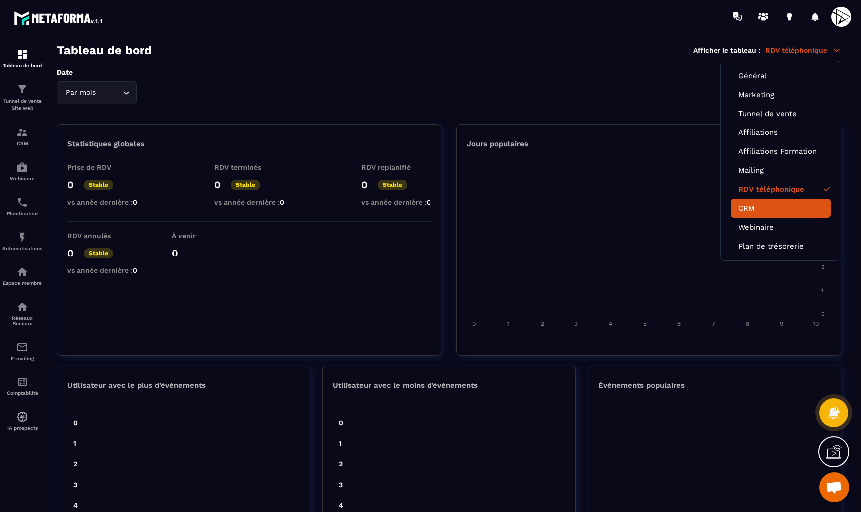
click at [745, 207] on link "CRM" at bounding box center [780, 208] width 85 height 9
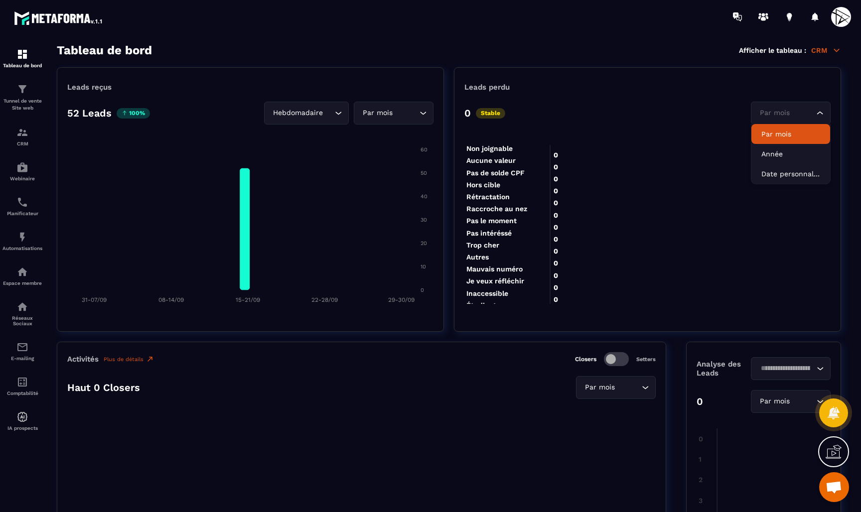
click at [775, 111] on div "Par mois" at bounding box center [785, 113] width 59 height 11
click at [820, 46] on p "CRM" at bounding box center [826, 50] width 30 height 9
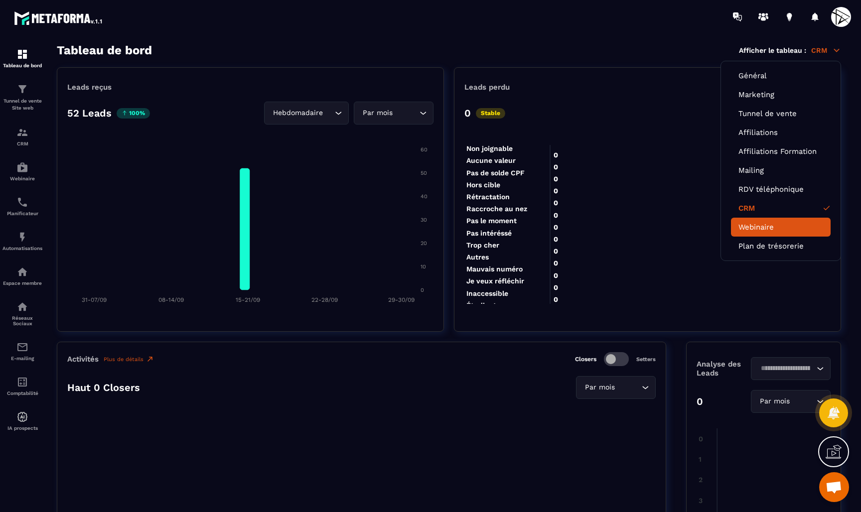
click at [748, 223] on link "Webinaire" at bounding box center [780, 227] width 85 height 9
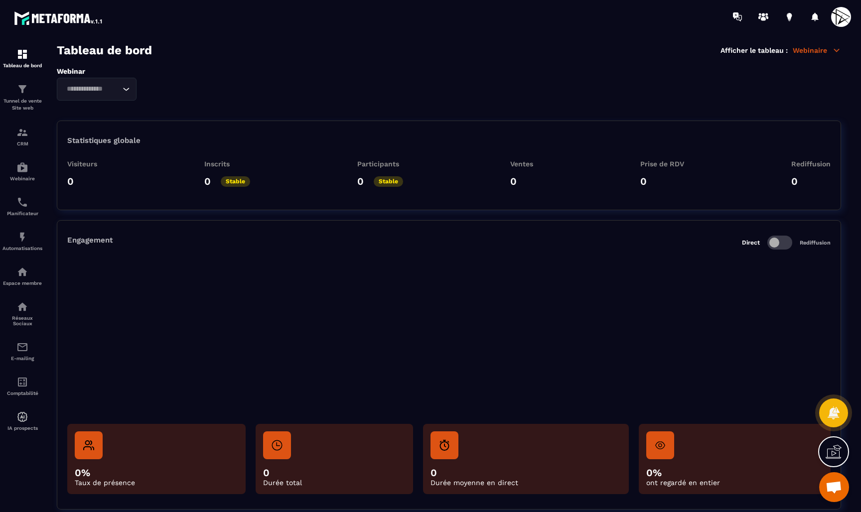
click at [815, 50] on p "Webinaire" at bounding box center [816, 50] width 48 height 9
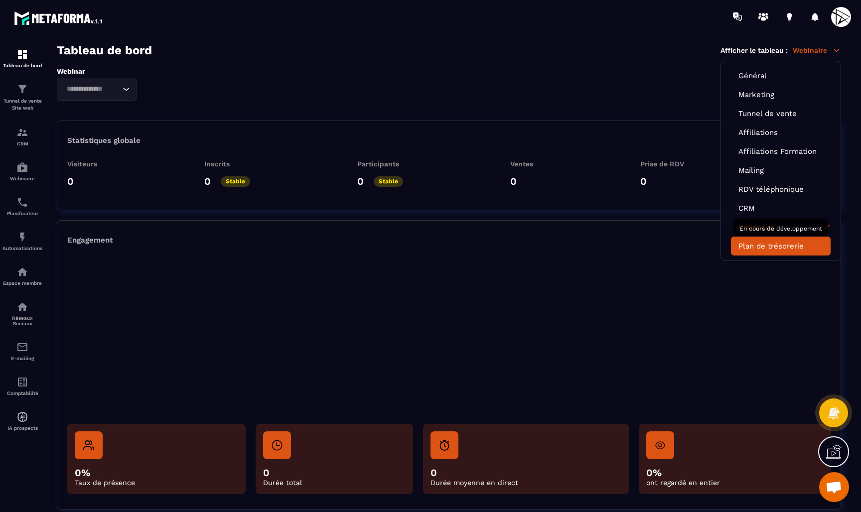
click at [763, 244] on link "Plan de trésorerie" at bounding box center [780, 246] width 85 height 9
click at [754, 248] on link "Plan de trésorerie" at bounding box center [780, 246] width 85 height 9
click at [763, 249] on link "Plan de trésorerie" at bounding box center [780, 246] width 85 height 9
click at [755, 247] on link "Plan de trésorerie" at bounding box center [780, 246] width 85 height 9
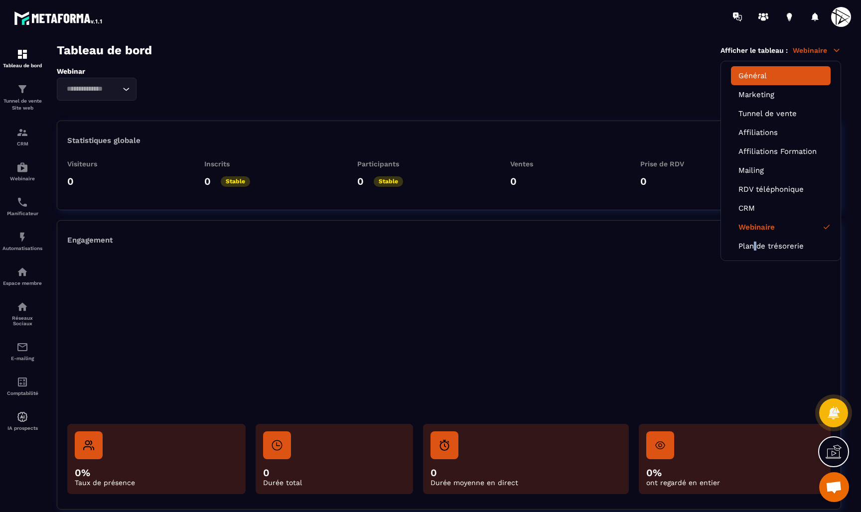
click at [759, 75] on link "Général" at bounding box center [780, 75] width 85 height 9
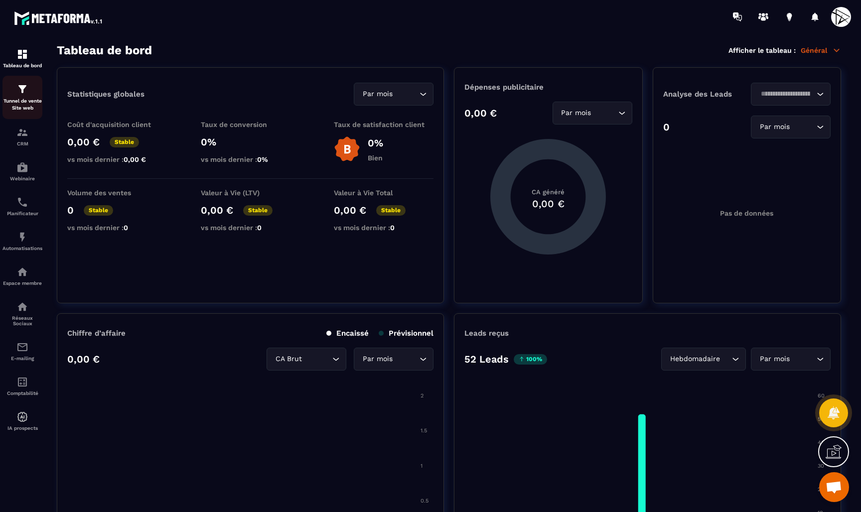
click at [25, 92] on img at bounding box center [22, 89] width 12 height 12
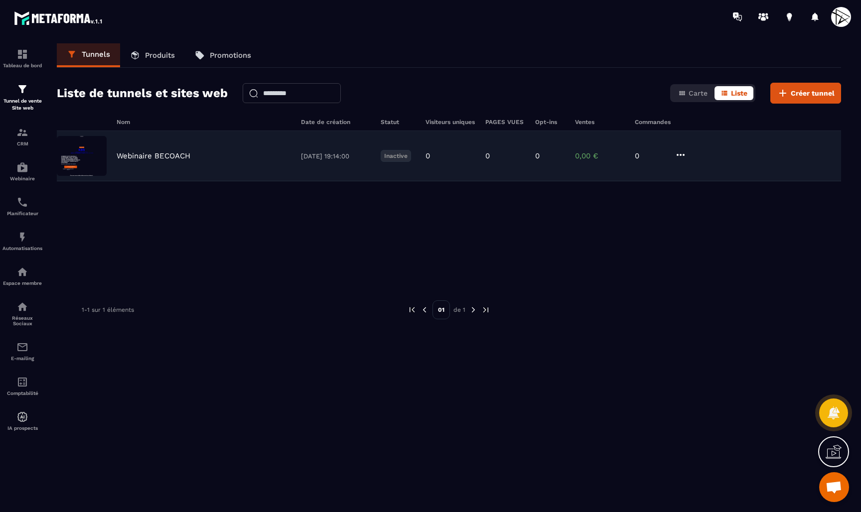
click at [152, 155] on p "Webinaire BECOACH" at bounding box center [154, 155] width 74 height 9
